Goal: Task Accomplishment & Management: Use online tool/utility

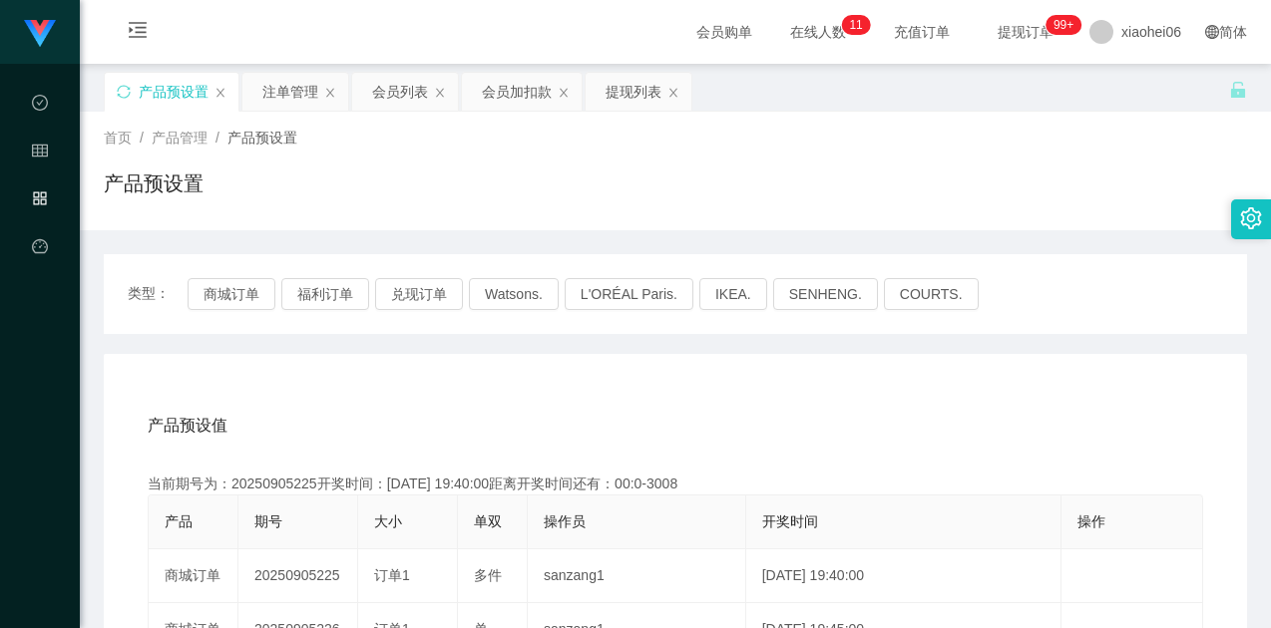
drag, startPoint x: 117, startPoint y: 93, endPoint x: 154, endPoint y: 100, distance: 37.6
click at [117, 93] on icon "图标: sync" at bounding box center [124, 92] width 14 height 14
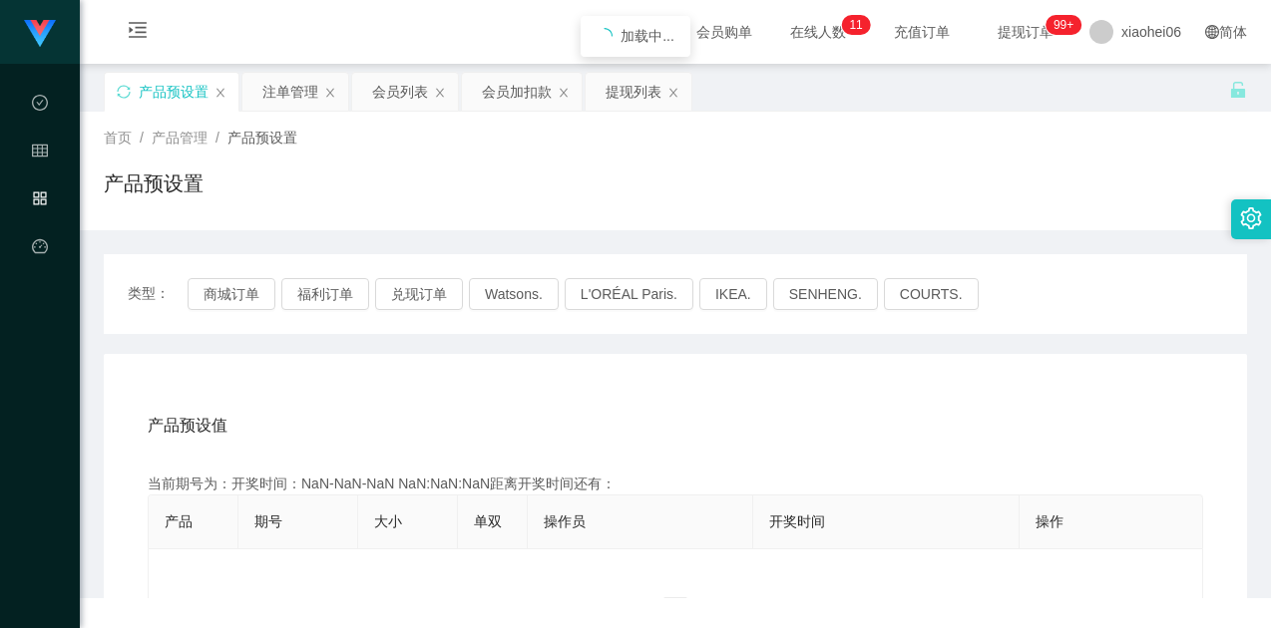
click at [543, 176] on div "产品预设置" at bounding box center [675, 192] width 1143 height 46
click at [578, 169] on div "产品预设置" at bounding box center [675, 192] width 1143 height 46
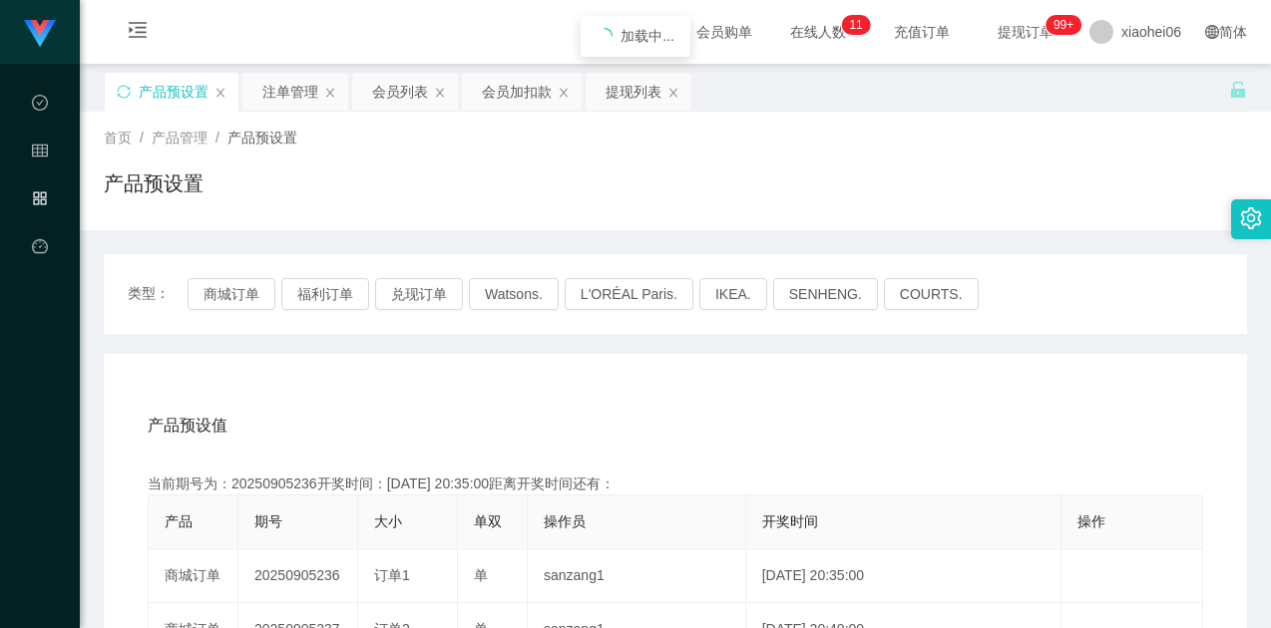
click at [227, 295] on button "商城订单" at bounding box center [232, 294] width 88 height 32
click at [279, 484] on div "当前期号为：20250905236开奖时间：[DATE] 20:35:00距离开奖时间还有：04:44" at bounding box center [675, 484] width 1055 height 21
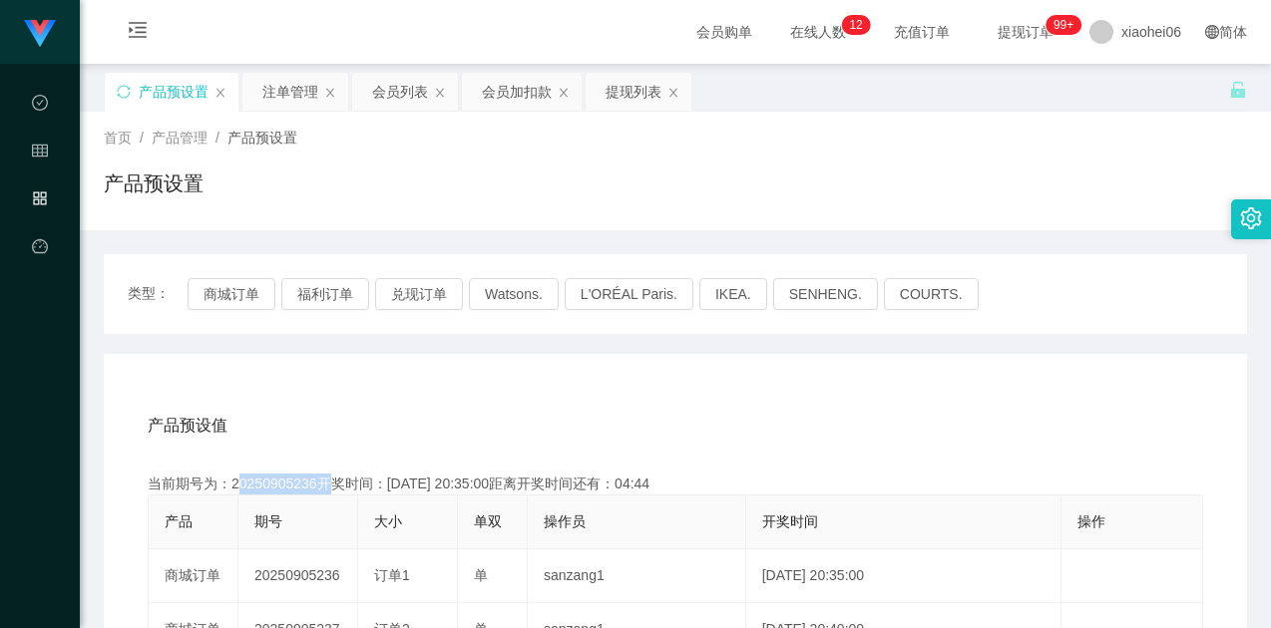
click at [279, 484] on div "当前期号为：20250905236开奖时间：[DATE] 20:35:00距离开奖时间还有：04:44" at bounding box center [675, 484] width 1055 height 21
copy div "20250905236"
click at [278, 98] on div "注单管理" at bounding box center [290, 92] width 56 height 38
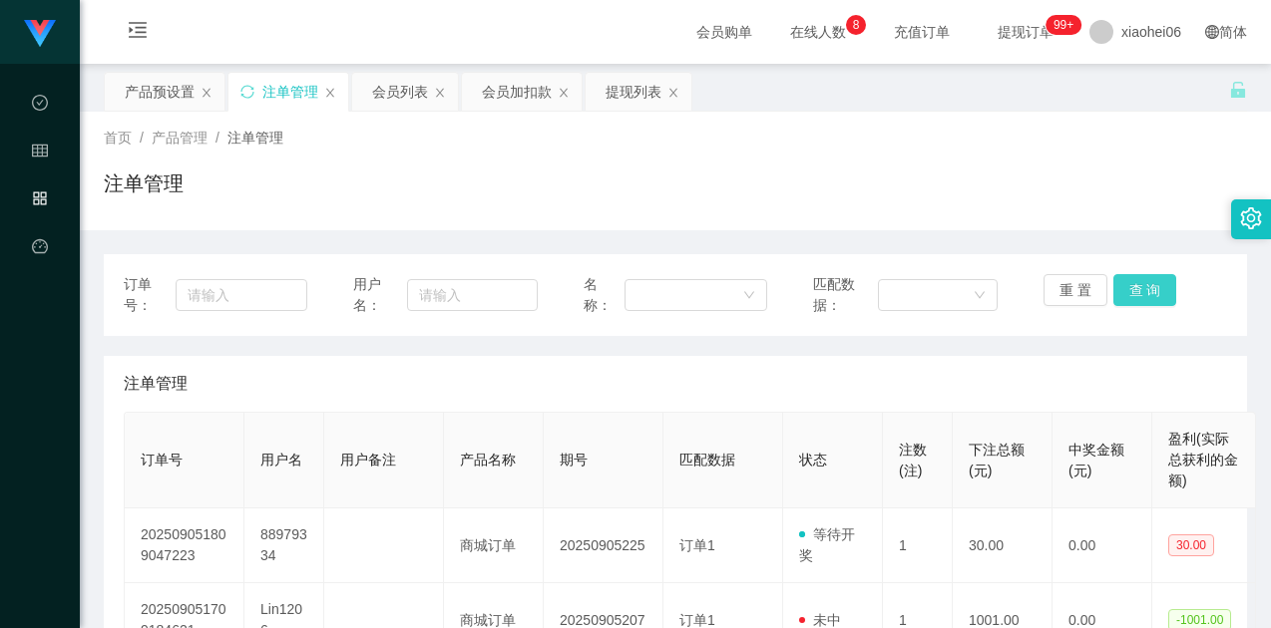
click at [1126, 286] on button "查 询" at bounding box center [1145, 290] width 64 height 32
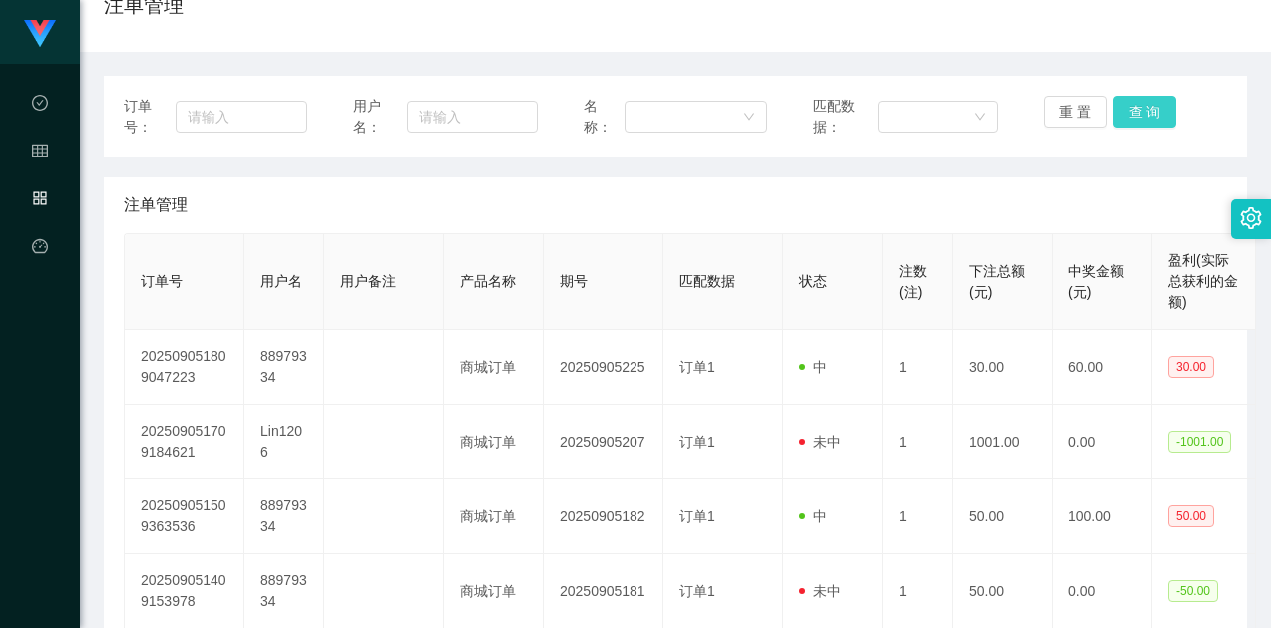
scroll to position [199, 0]
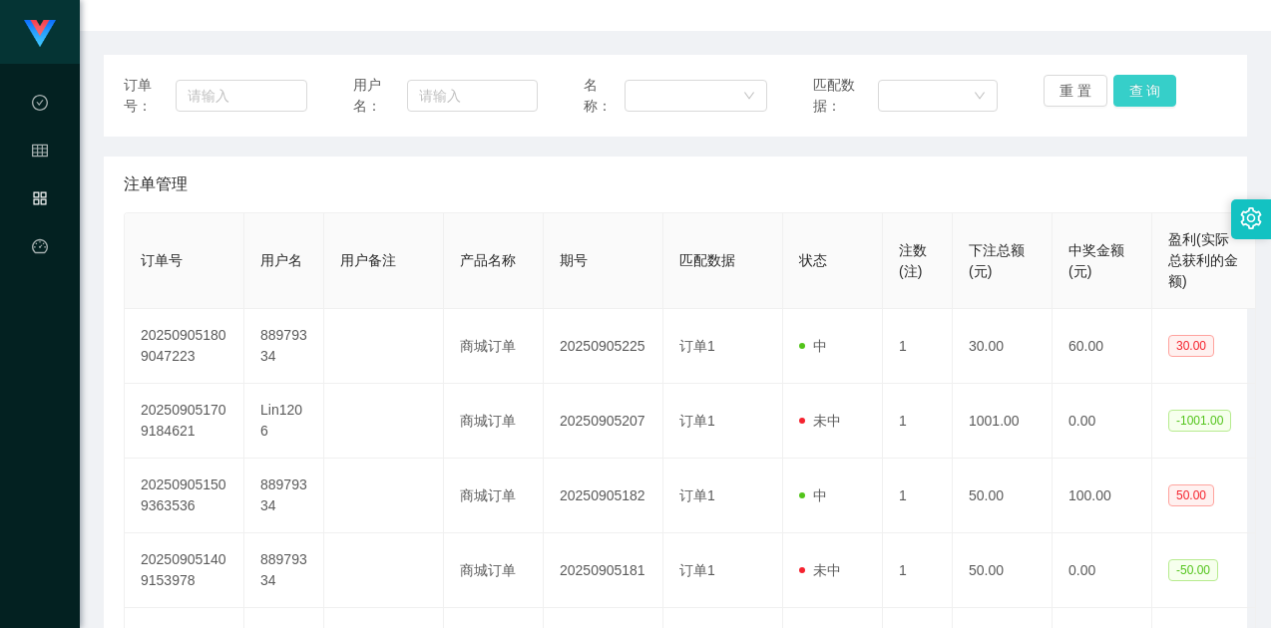
click at [1146, 97] on button "查 询" at bounding box center [1145, 91] width 64 height 32
click at [1148, 83] on button "查 询" at bounding box center [1145, 91] width 64 height 32
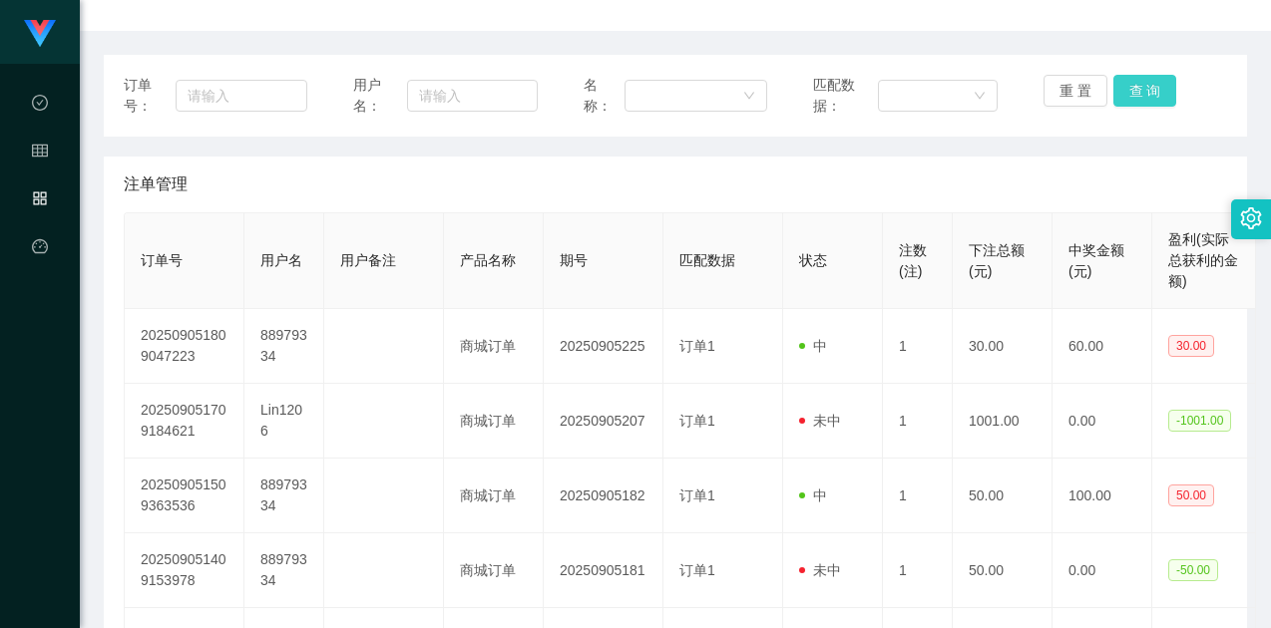
click at [1148, 83] on button "查 询" at bounding box center [1145, 91] width 64 height 32
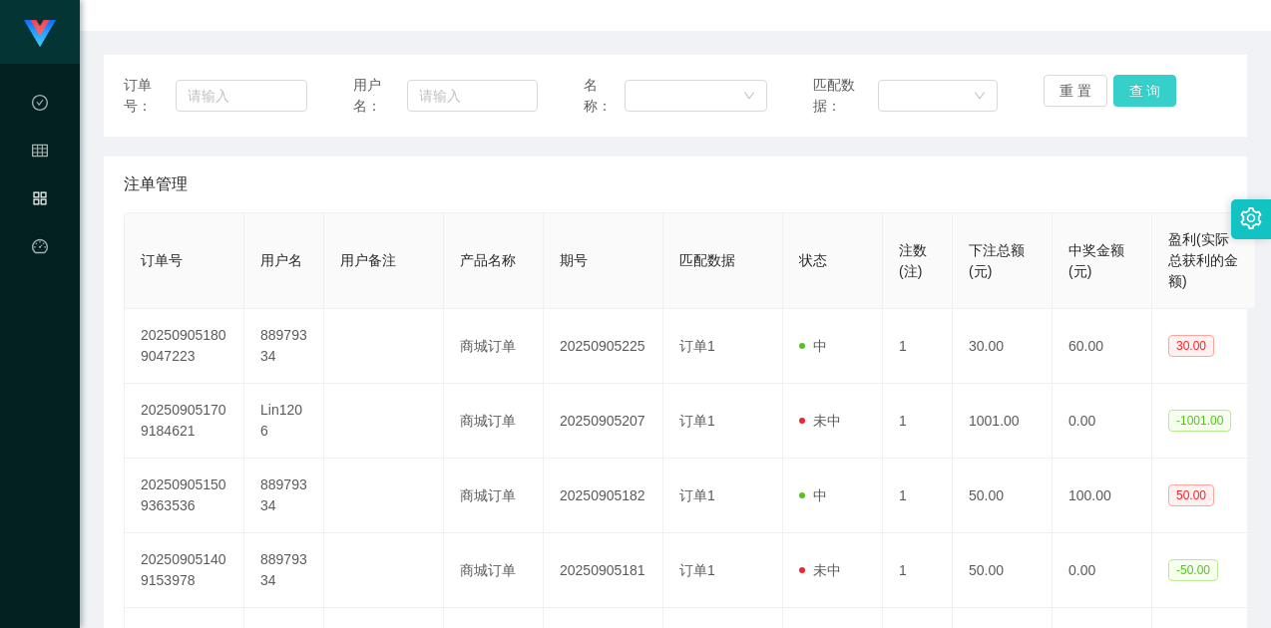
click at [1148, 83] on button "查 询" at bounding box center [1145, 91] width 64 height 32
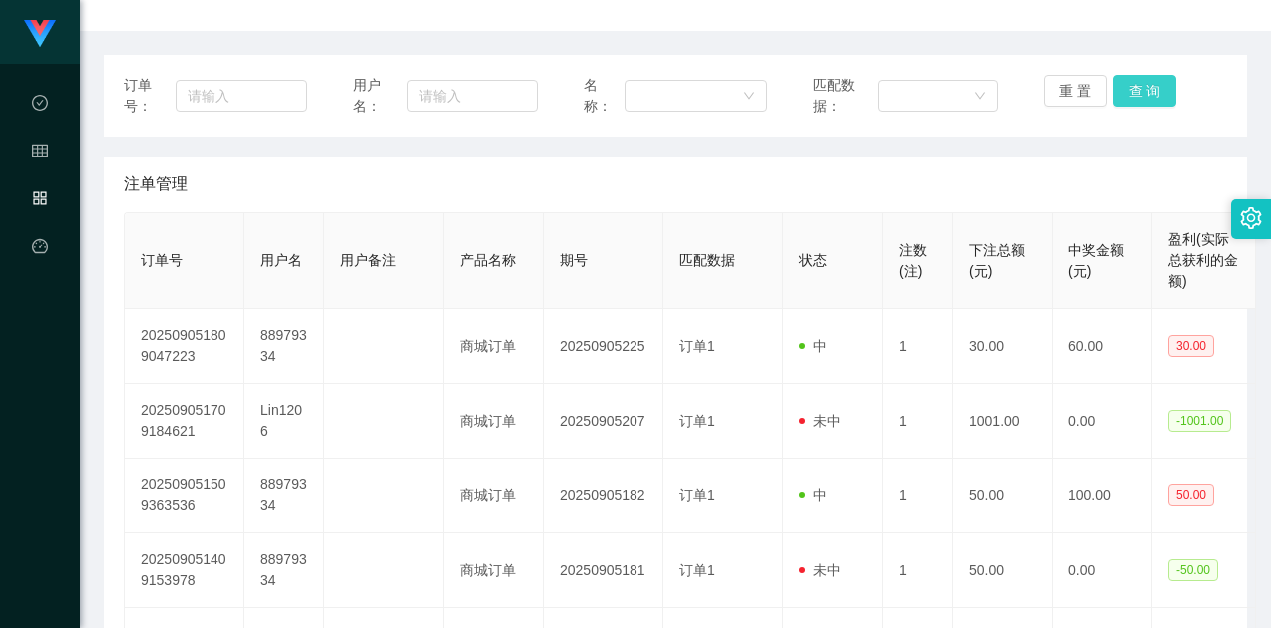
click at [1148, 83] on button "查 询" at bounding box center [1145, 91] width 64 height 32
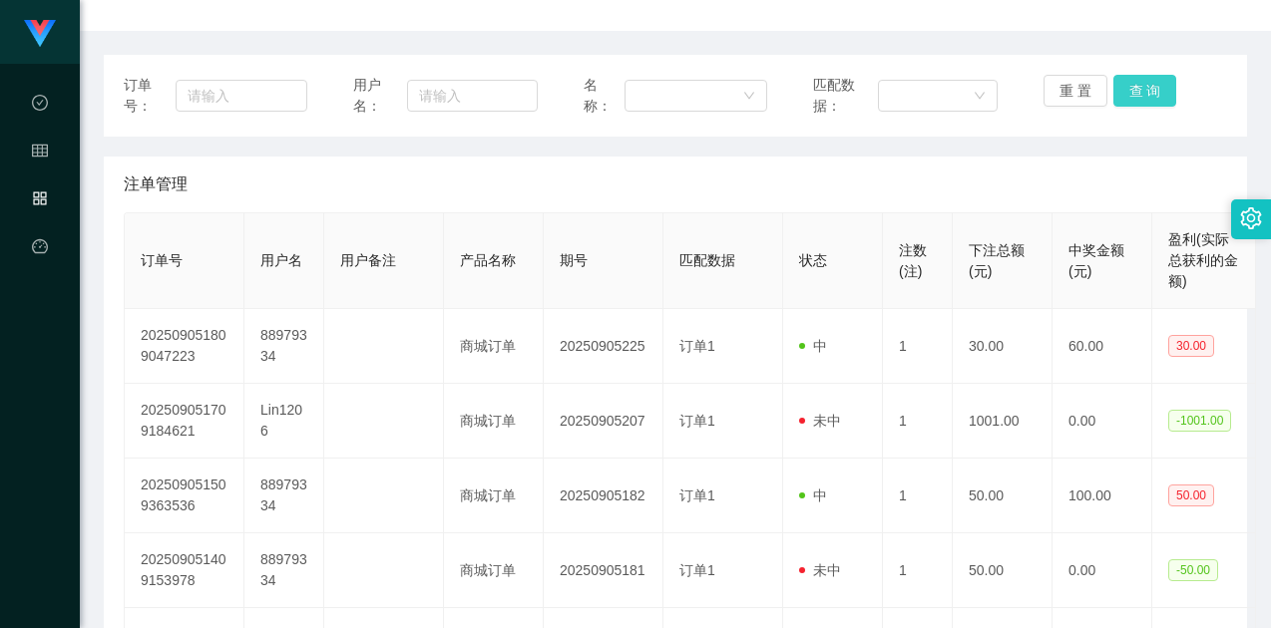
click at [1148, 83] on button "查 询" at bounding box center [1145, 91] width 64 height 32
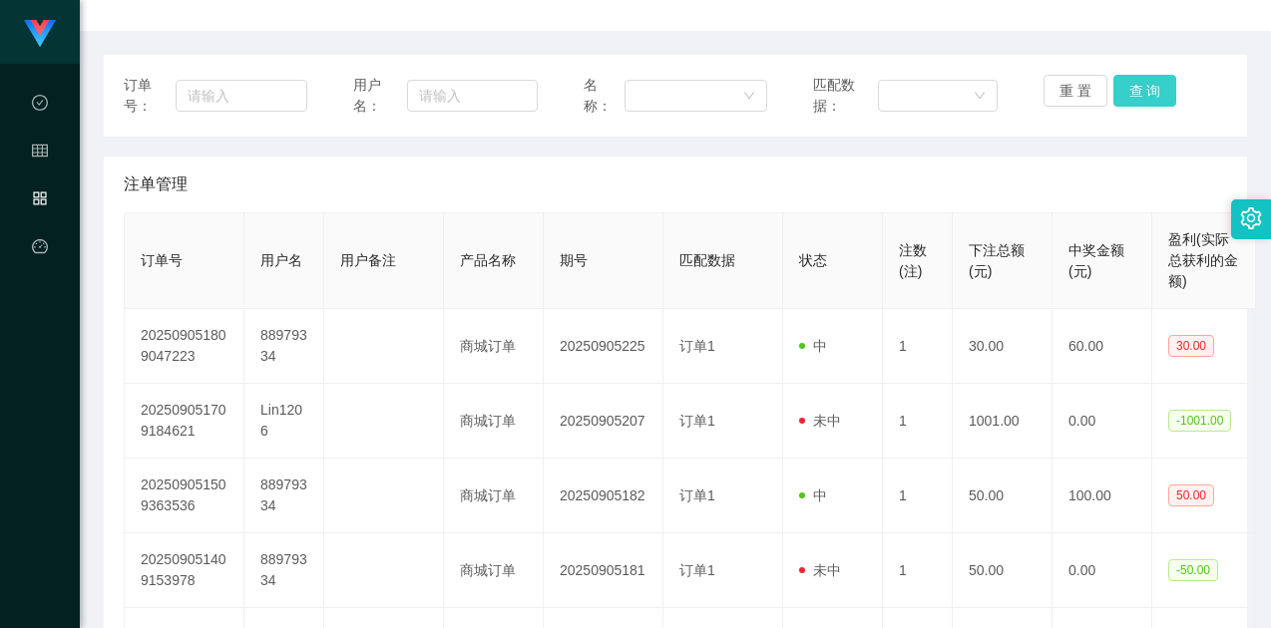
click at [1148, 83] on button "查 询" at bounding box center [1145, 91] width 64 height 32
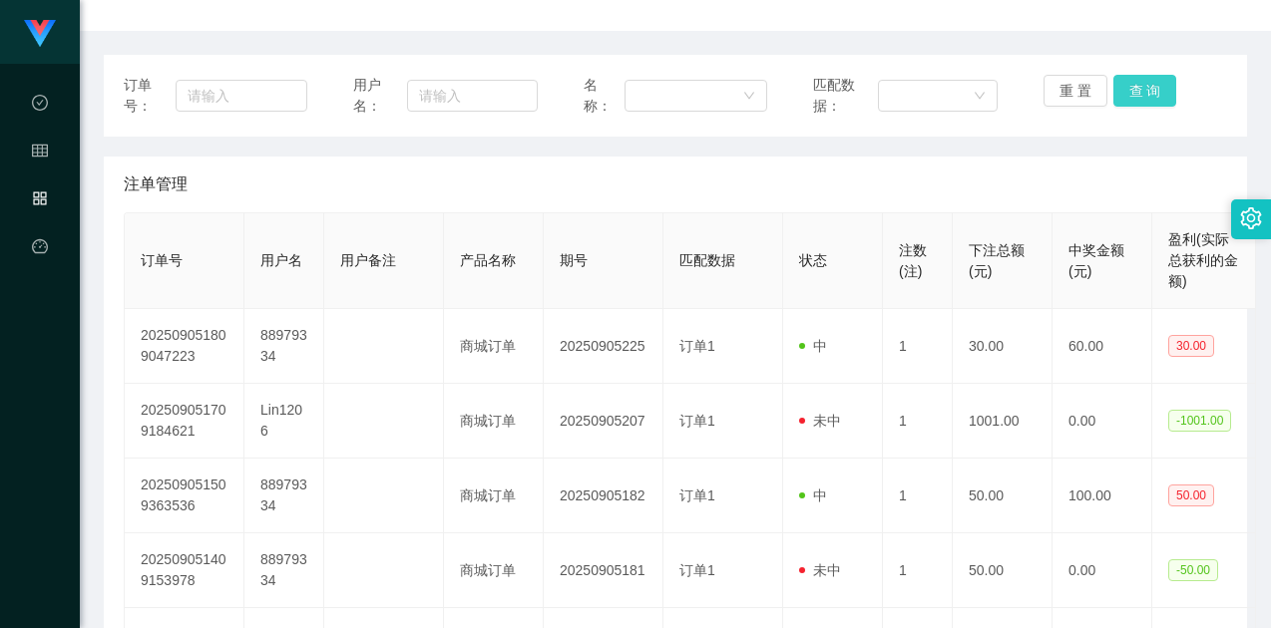
click at [1148, 83] on button "查 询" at bounding box center [1145, 91] width 64 height 32
click at [1148, 83] on button "查 询" at bounding box center [1156, 91] width 86 height 32
click at [1148, 83] on button "查 询" at bounding box center [1145, 91] width 64 height 32
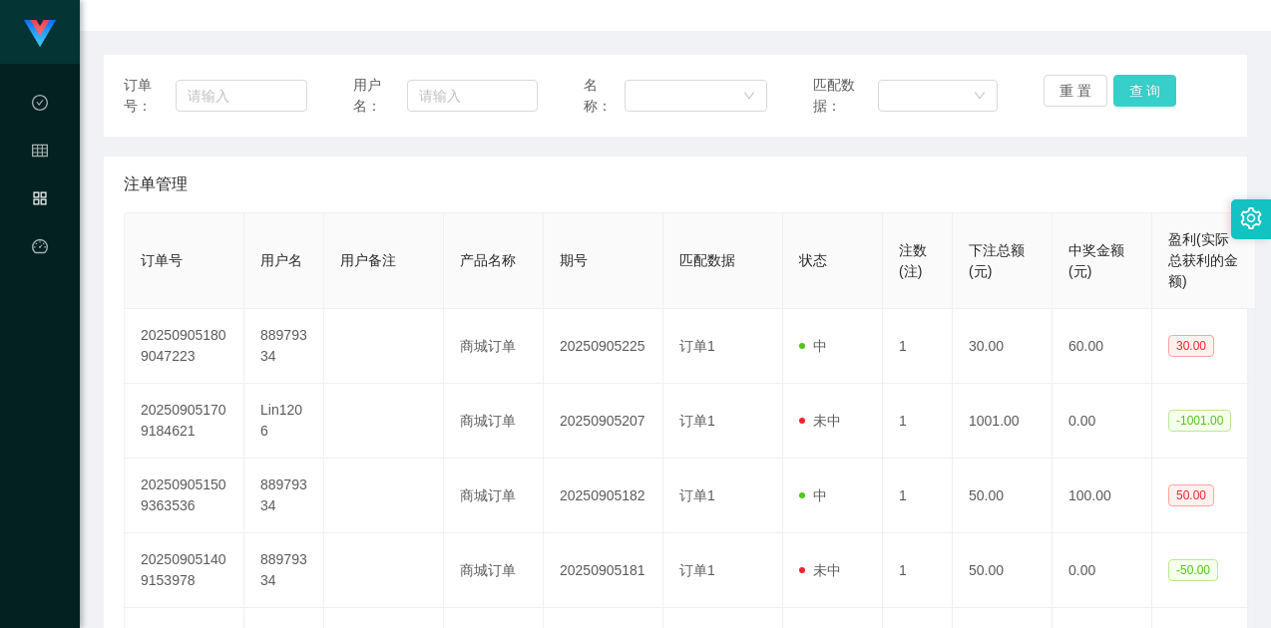
click at [1148, 83] on button "查 询" at bounding box center [1145, 91] width 64 height 32
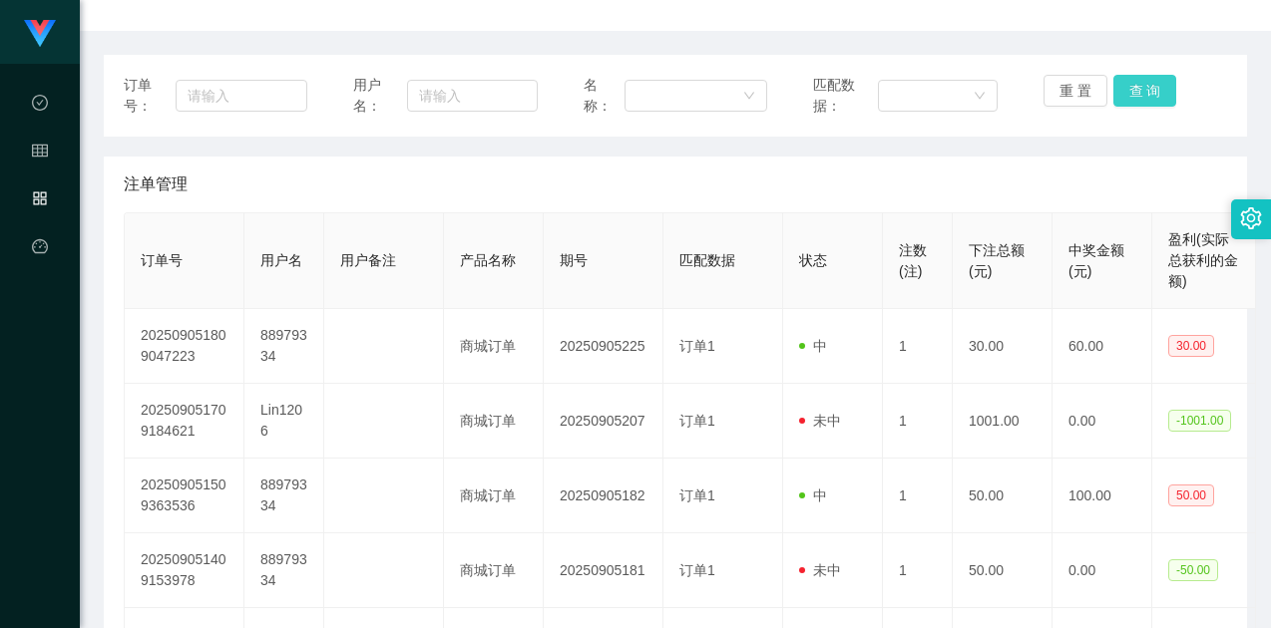
click at [1148, 83] on button "查 询" at bounding box center [1145, 91] width 64 height 32
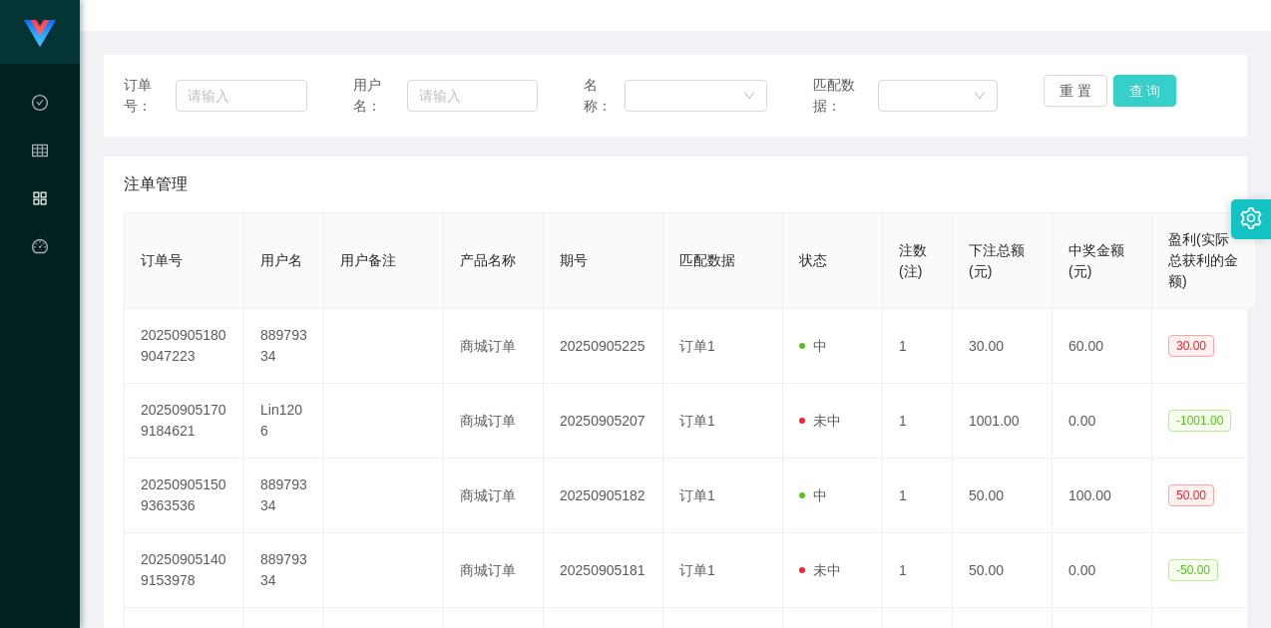
click at [1148, 83] on button "查 询" at bounding box center [1145, 91] width 64 height 32
click at [1148, 83] on button "查 询" at bounding box center [1156, 91] width 86 height 32
click at [1148, 83] on button "查 询" at bounding box center [1145, 91] width 64 height 32
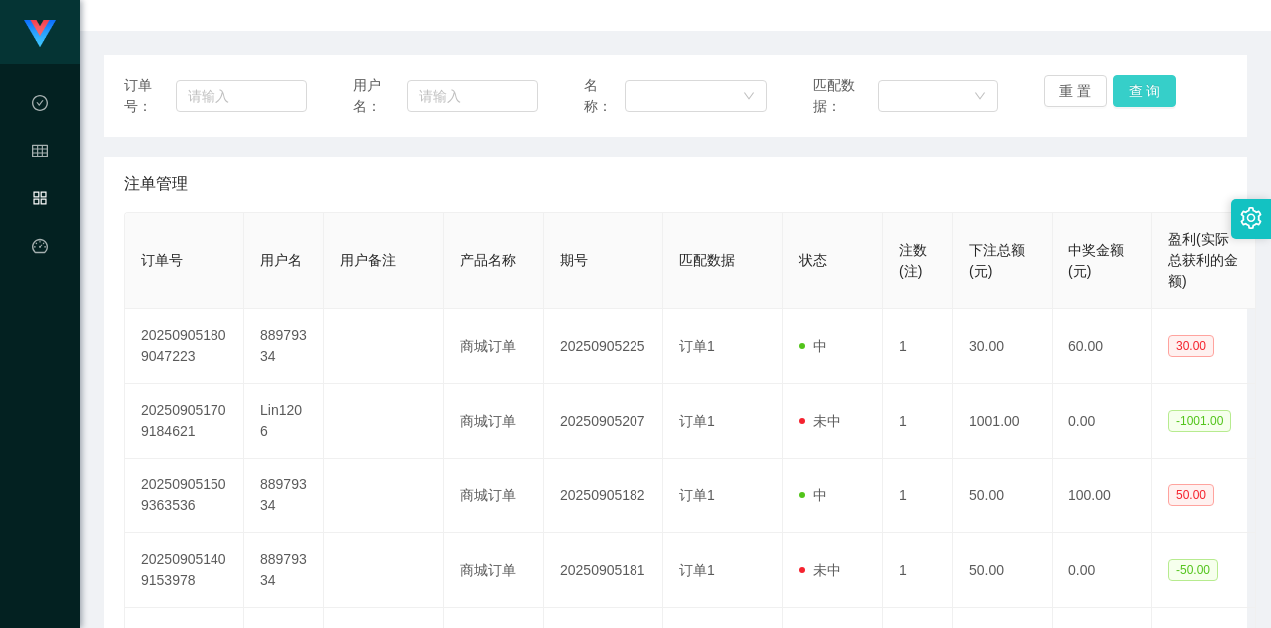
click at [1148, 83] on button "查 询" at bounding box center [1145, 91] width 64 height 32
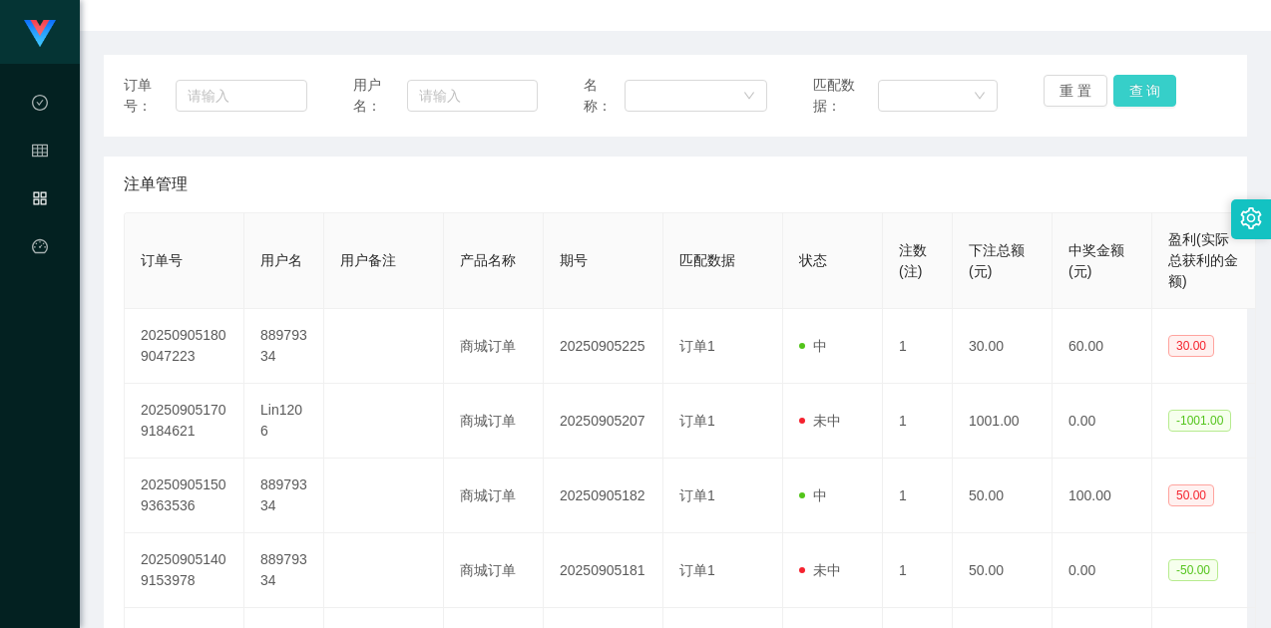
click at [1148, 83] on button "查 询" at bounding box center [1145, 91] width 64 height 32
click at [1144, 81] on button "查 询" at bounding box center [1145, 91] width 64 height 32
click at [1145, 81] on button "查 询" at bounding box center [1145, 91] width 64 height 32
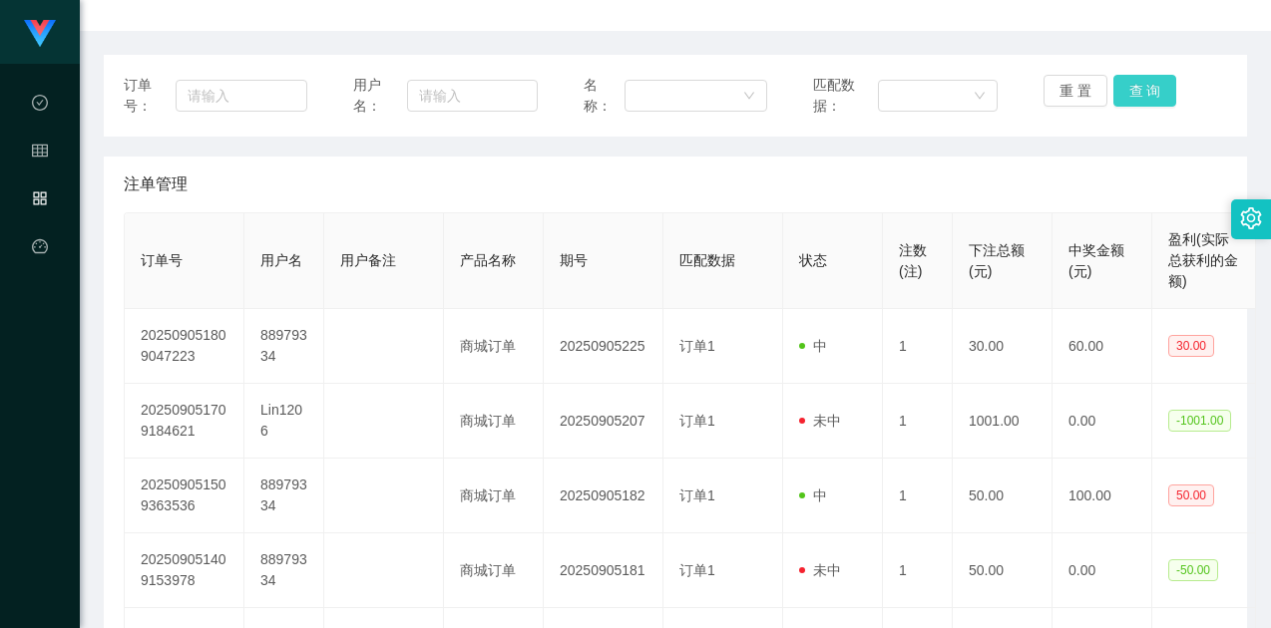
click at [1145, 81] on button "查 询" at bounding box center [1145, 91] width 64 height 32
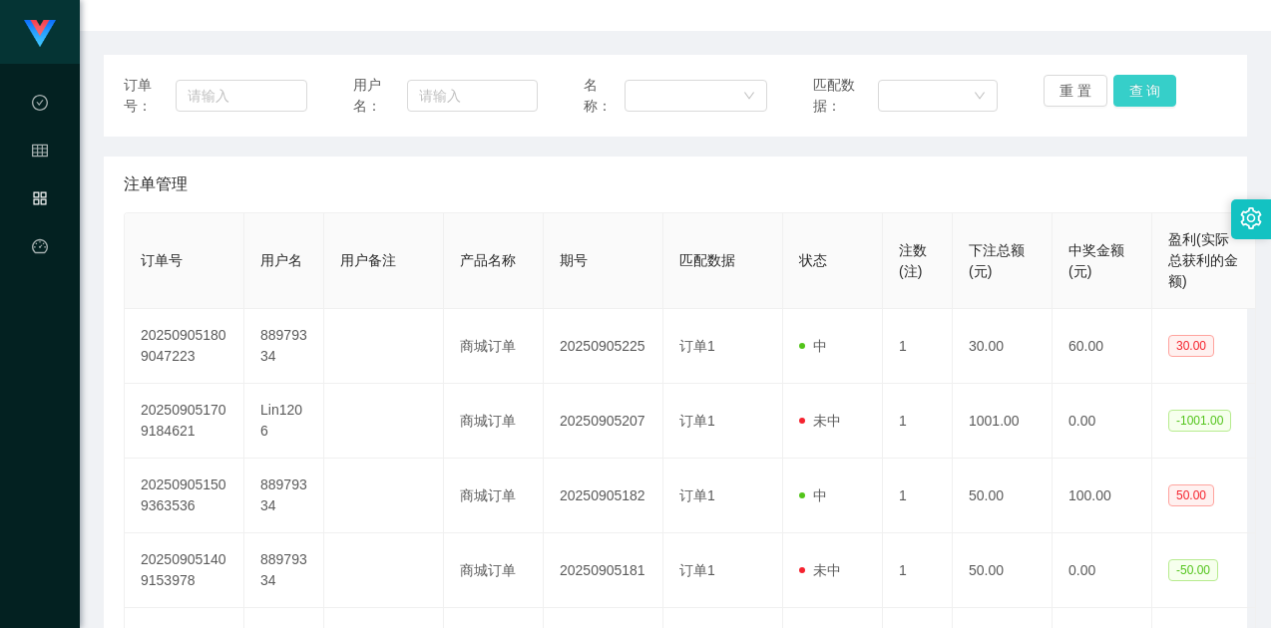
click at [1140, 81] on button "查 询" at bounding box center [1145, 91] width 64 height 32
click at [1140, 81] on button "查 询" at bounding box center [1156, 91] width 86 height 32
click at [1140, 81] on button "查 询" at bounding box center [1145, 91] width 64 height 32
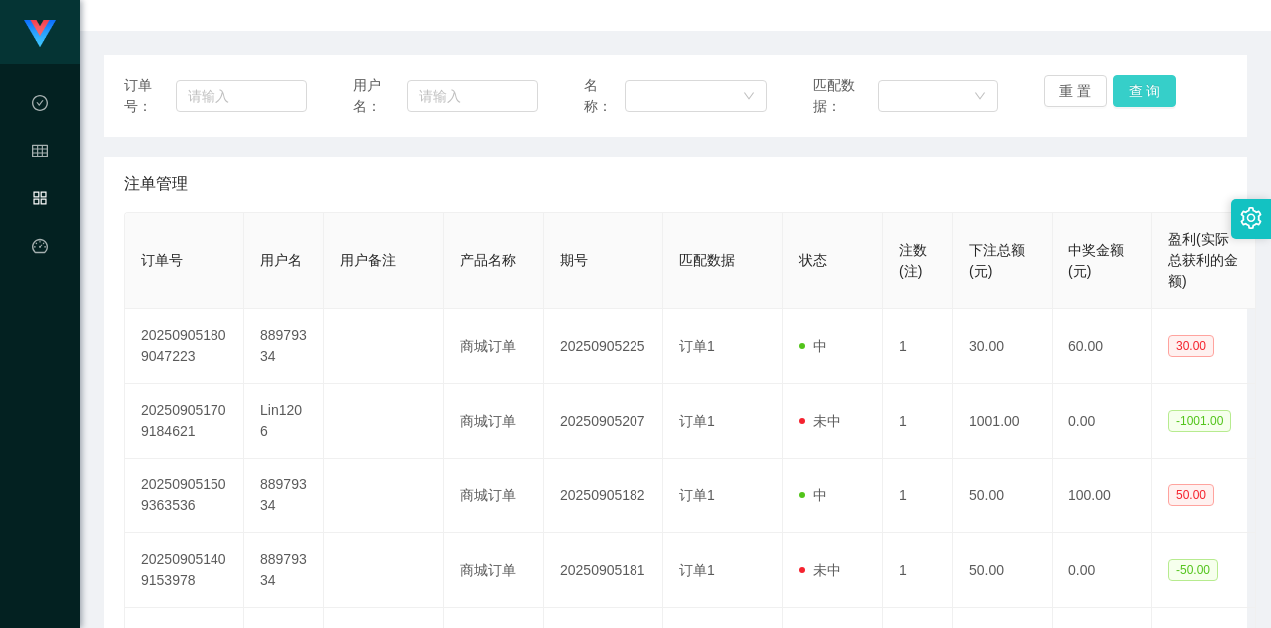
click at [1140, 81] on button "查 询" at bounding box center [1145, 91] width 64 height 32
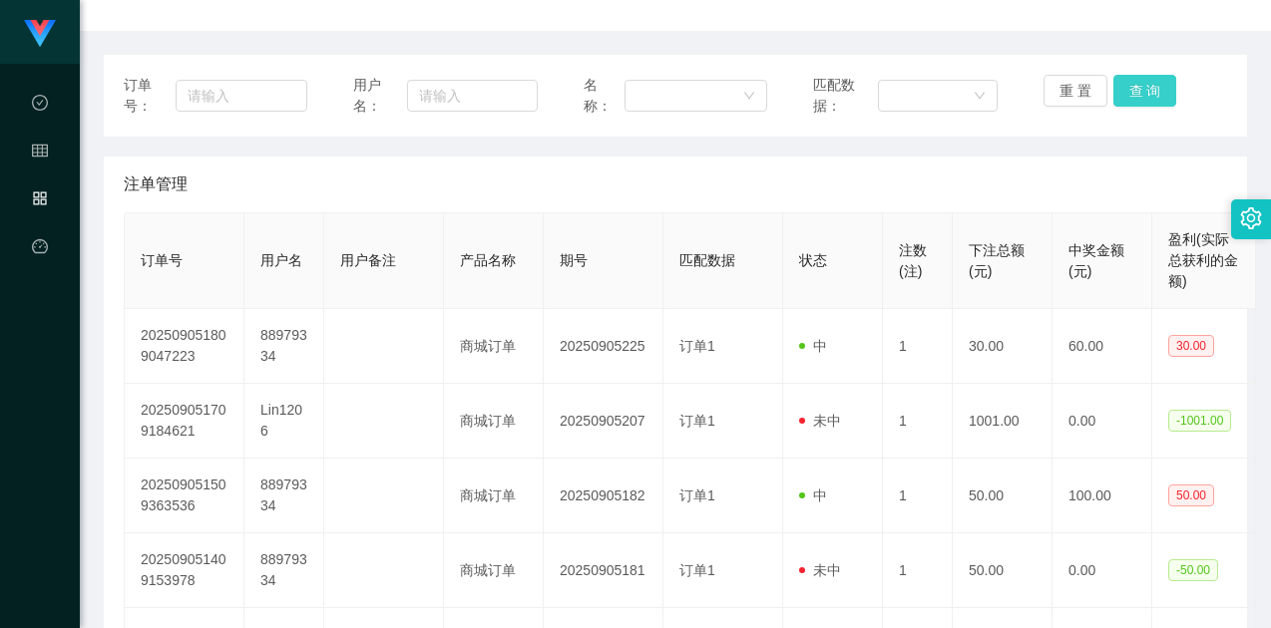
drag, startPoint x: 1131, startPoint y: 69, endPoint x: 1131, endPoint y: 82, distance: 13.0
click at [1131, 73] on div "订单号： 用户名： 名称： 匹配数据： 重 置 查 询" at bounding box center [675, 96] width 1143 height 82
click at [1131, 82] on button "查 询" at bounding box center [1145, 91] width 64 height 32
click at [1132, 82] on div "重 置 查 询" at bounding box center [1135, 96] width 184 height 42
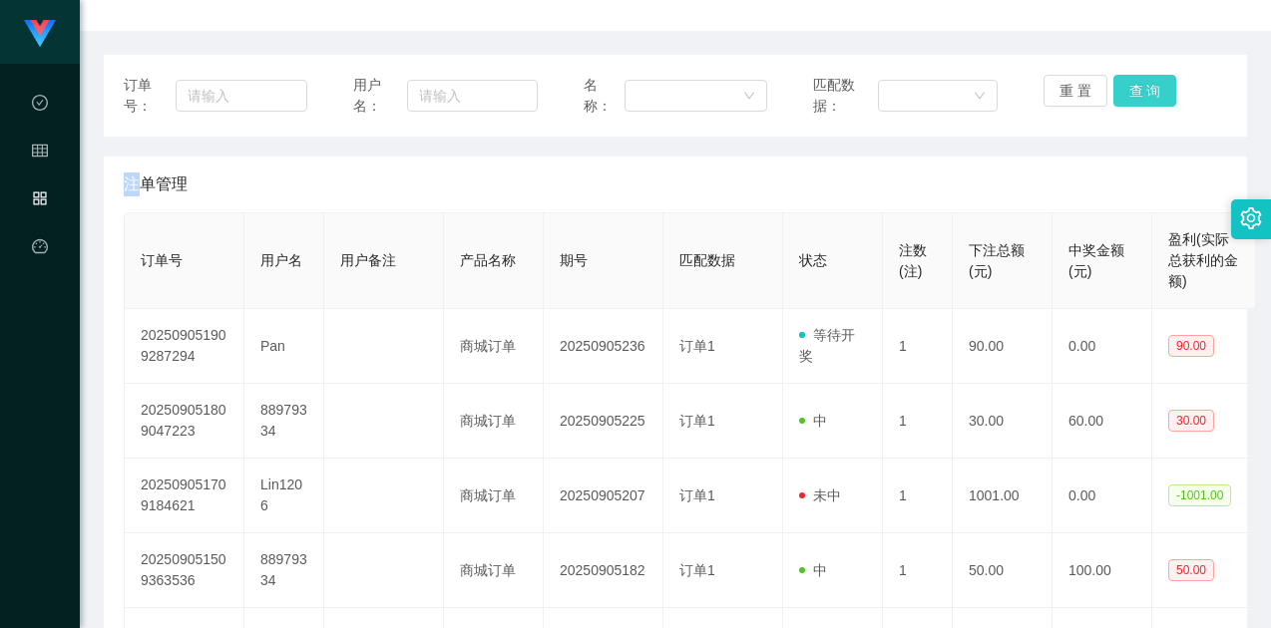
click at [1132, 79] on button "查 询" at bounding box center [1145, 91] width 64 height 32
click at [1138, 85] on button "查 询" at bounding box center [1145, 91] width 64 height 32
click at [1138, 85] on button "查 询" at bounding box center [1156, 91] width 86 height 32
click at [1142, 84] on button "查 询" at bounding box center [1145, 91] width 64 height 32
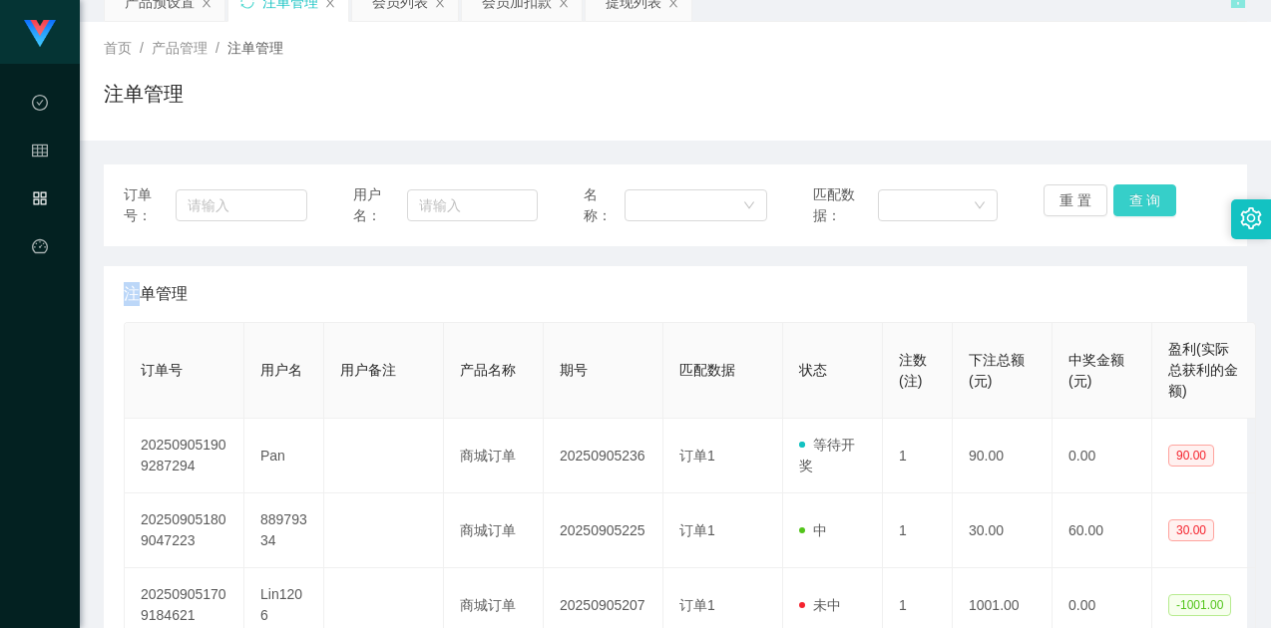
scroll to position [0, 0]
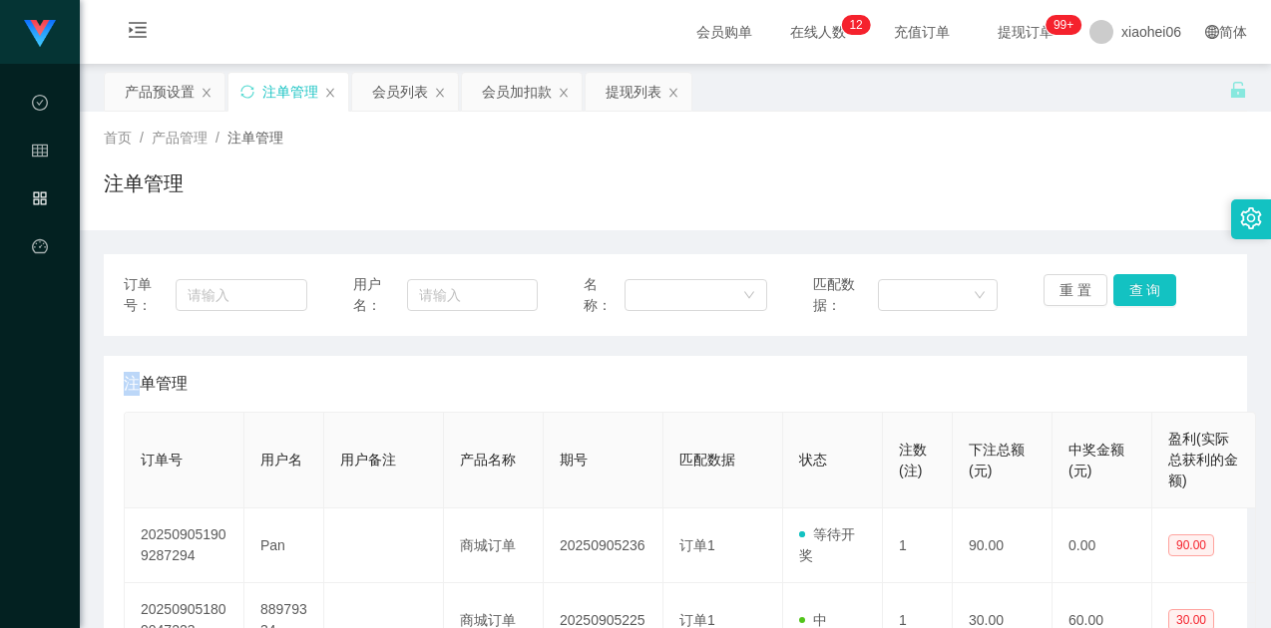
drag, startPoint x: 131, startPoint y: 95, endPoint x: 233, endPoint y: 134, distance: 109.8
click at [131, 94] on div "产品预设置" at bounding box center [160, 92] width 70 height 38
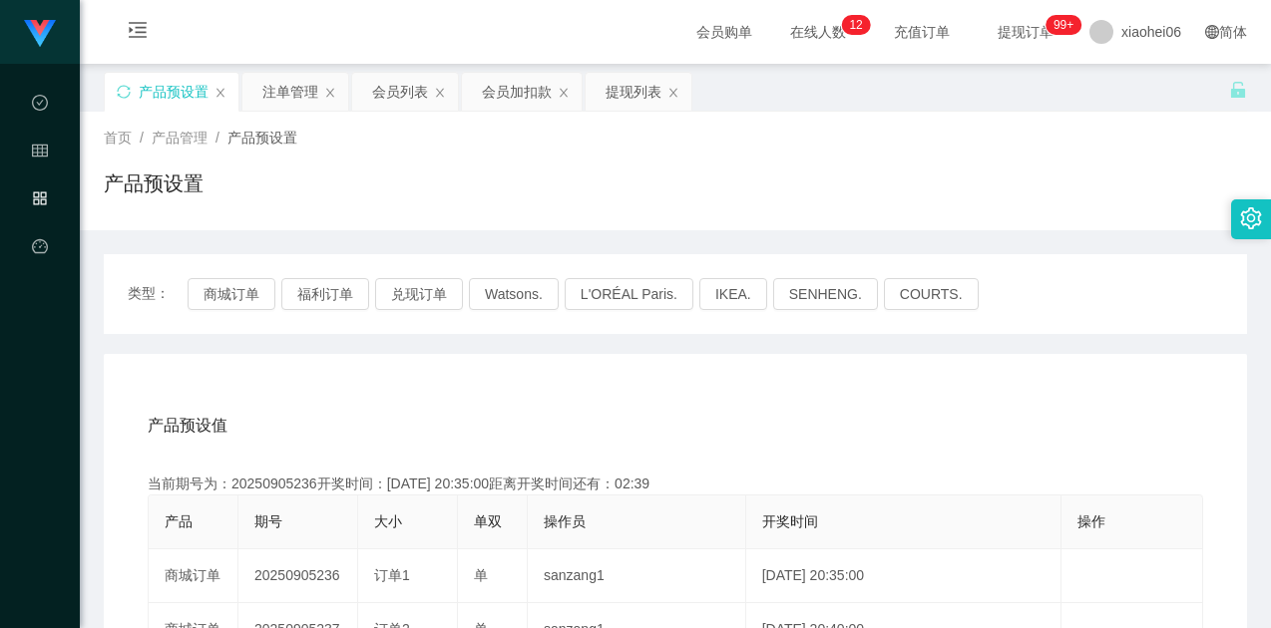
drag, startPoint x: 926, startPoint y: 207, endPoint x: 992, endPoint y: 177, distance: 73.6
click at [928, 207] on div "产品预设置" at bounding box center [675, 192] width 1143 height 46
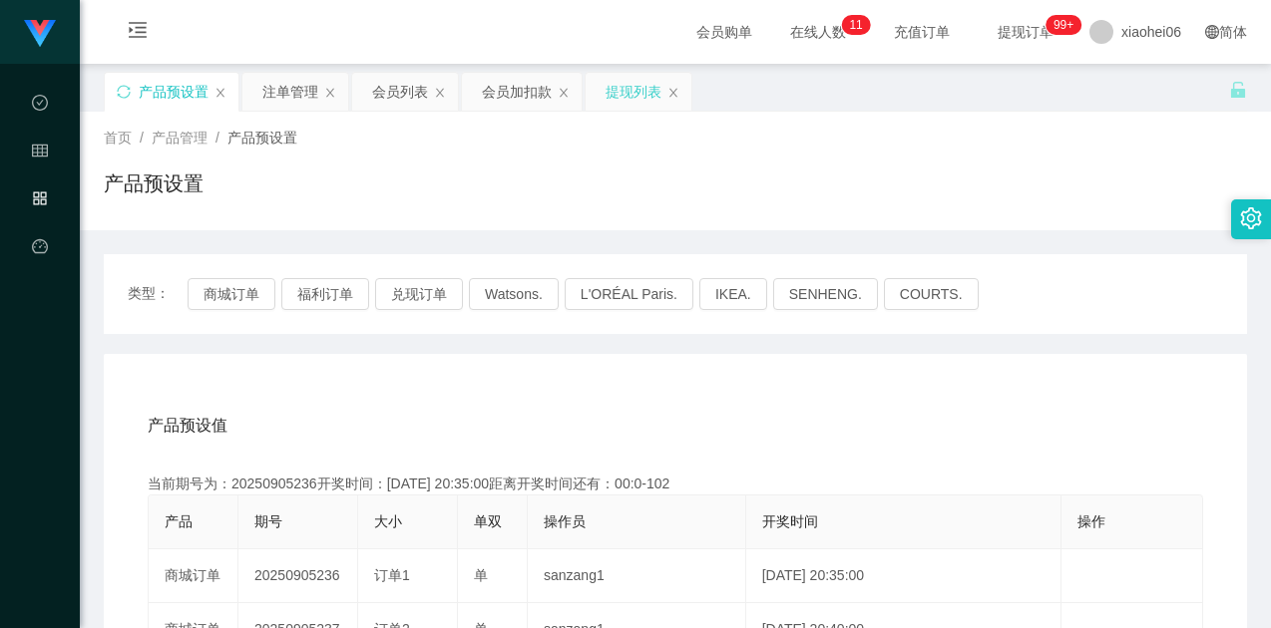
click at [619, 97] on div "提现列表" at bounding box center [633, 92] width 56 height 38
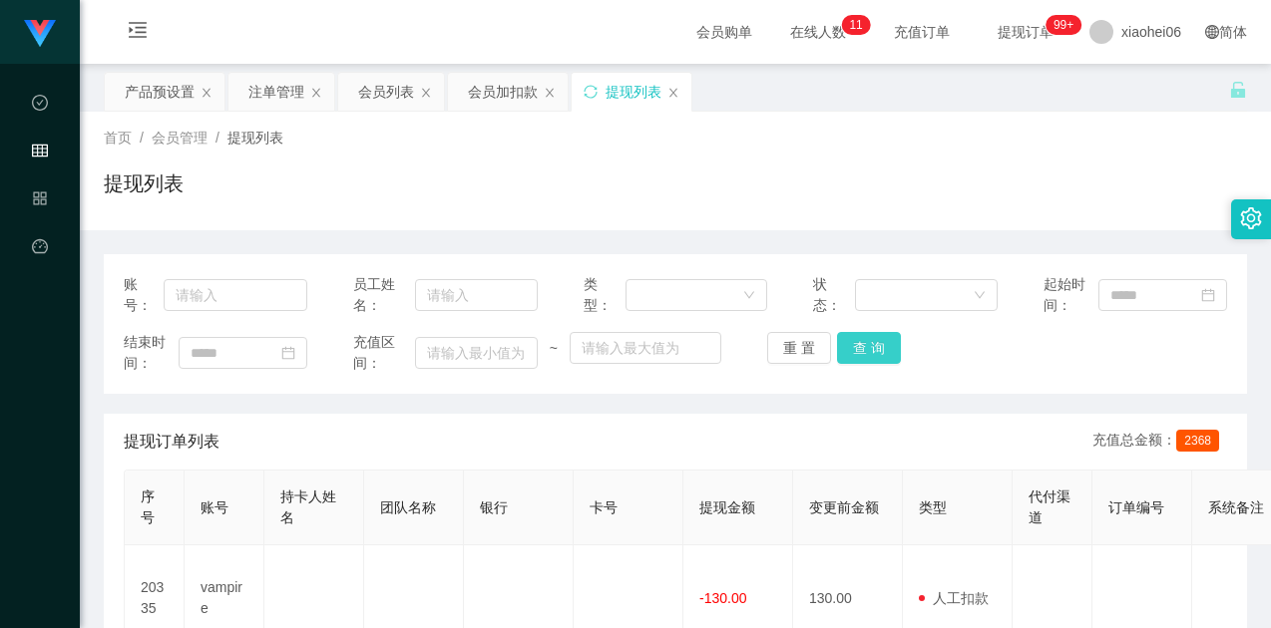
click at [855, 359] on button "查 询" at bounding box center [869, 348] width 64 height 32
click at [876, 353] on button "查 询" at bounding box center [869, 348] width 64 height 32
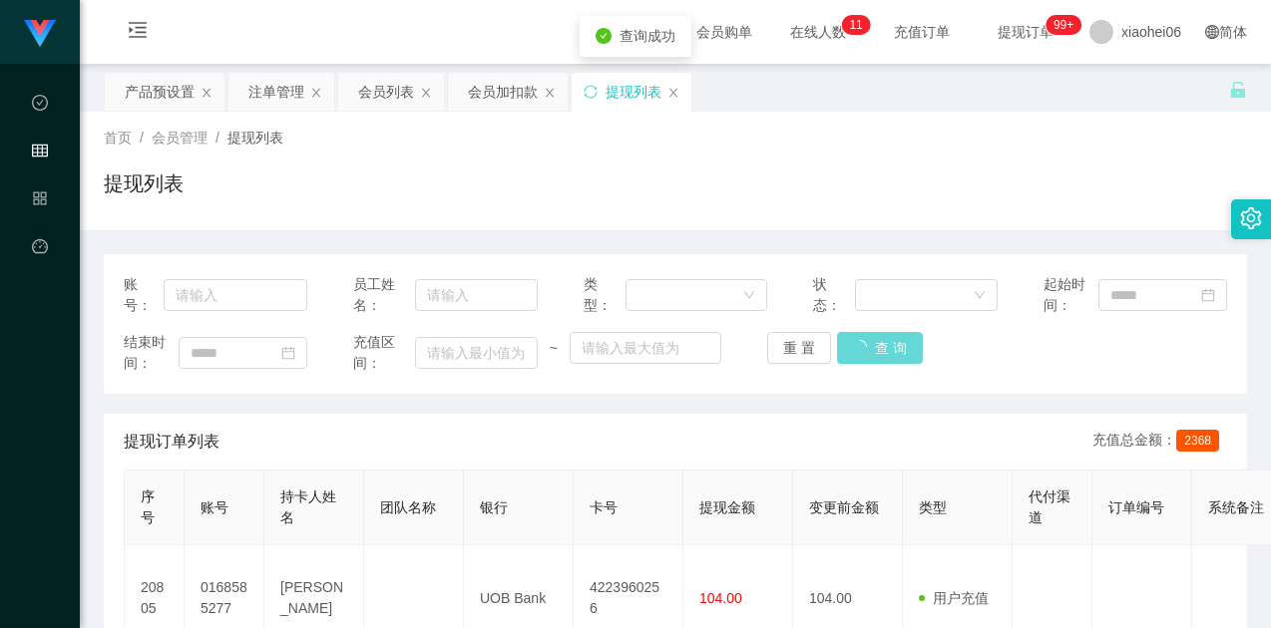
click at [1014, 357] on div "结束时间： 充值区间： ~ 重 置 查 询" at bounding box center [675, 353] width 1103 height 42
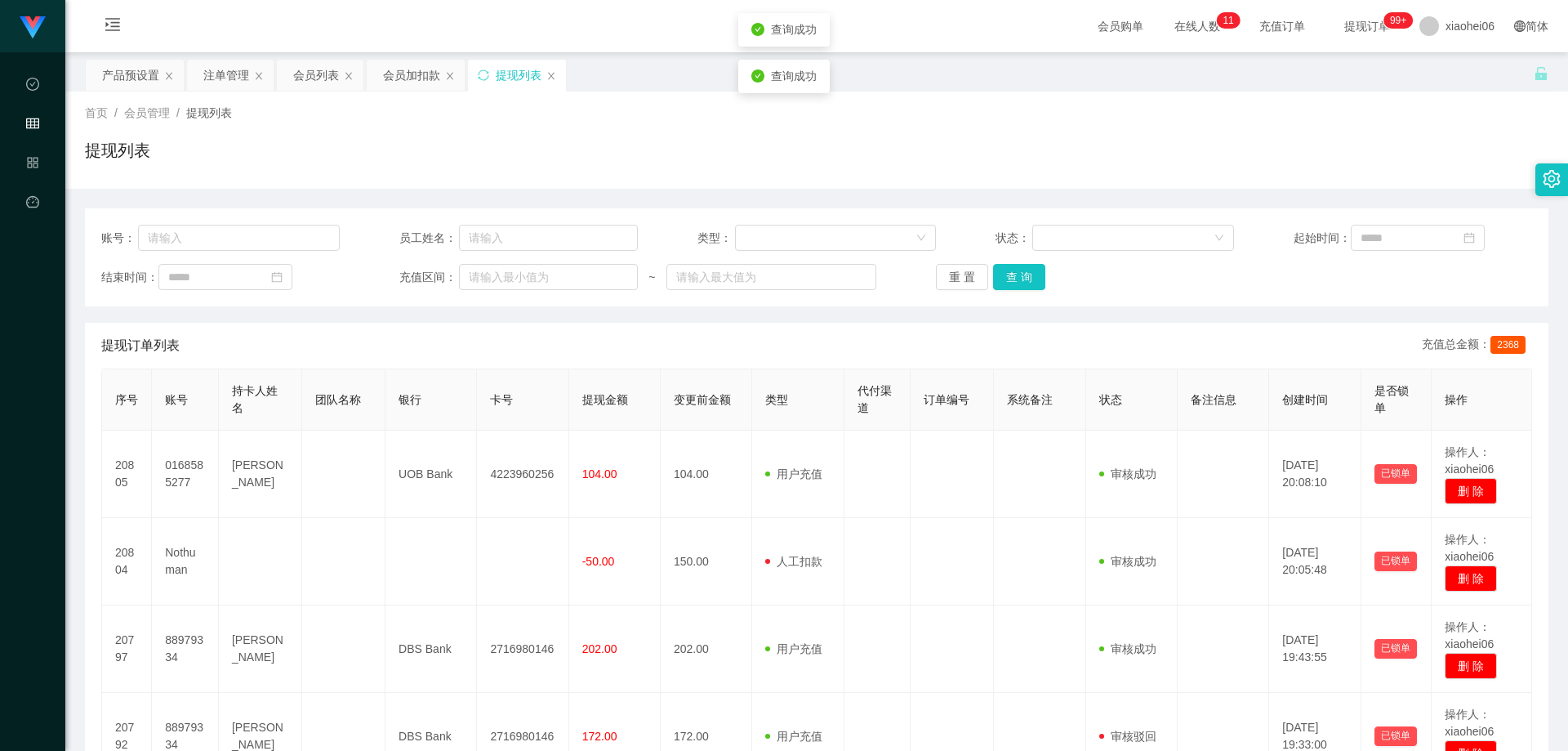
click at [1040, 324] on div "提现订单列表 充值总金额： 2368" at bounding box center [816, 346] width 1430 height 46
click at [1034, 276] on button "查 询" at bounding box center [1019, 277] width 52 height 26
click at [1024, 279] on button "查 询" at bounding box center [1019, 277] width 52 height 26
click at [1040, 296] on div "账号： 员工姓名： 类型： 状态： 起始时间： 结束时间： 充值区间： ~ 重 置 查 询" at bounding box center [816, 257] width 1463 height 98
click at [967, 279] on button "重 置" at bounding box center [962, 277] width 52 height 26
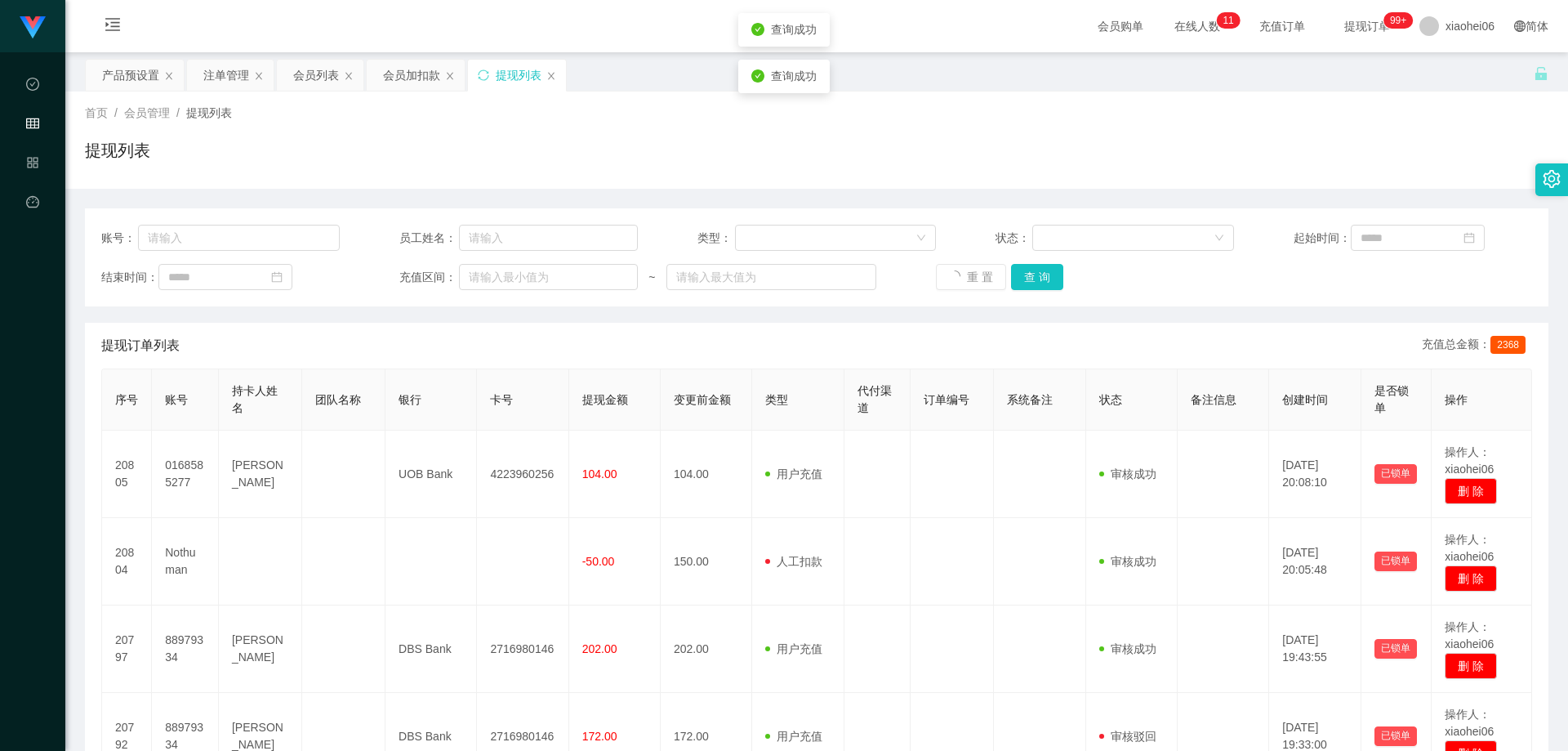
click at [1040, 301] on div "账号： 员工姓名： 类型： 状态： 起始时间： 结束时间： 充值区间： ~ 重 置 查 询" at bounding box center [816, 257] width 1463 height 98
click at [1025, 170] on div "提现列表" at bounding box center [816, 157] width 1463 height 38
